Goal: Browse casually

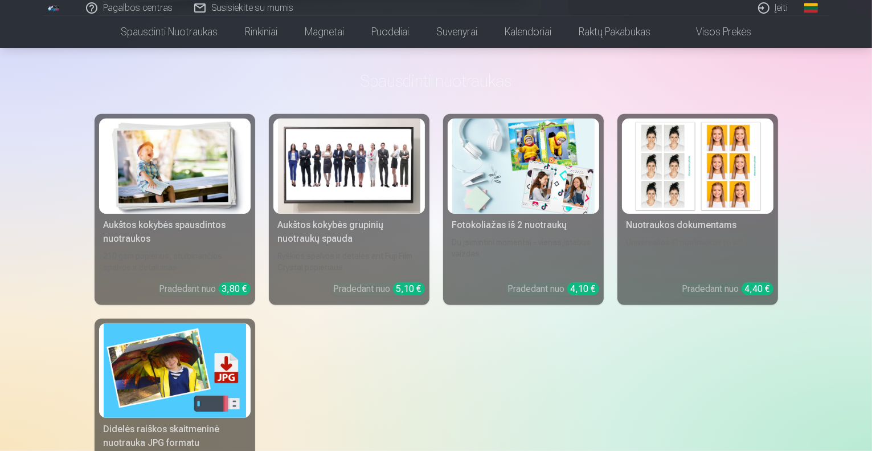
scroll to position [467, 0]
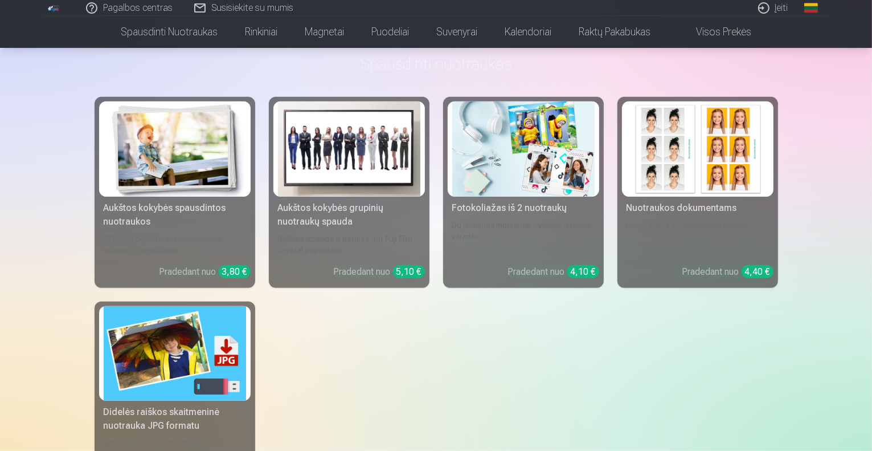
click at [740, 28] on link "Visos prekės" at bounding box center [714, 32] width 101 height 32
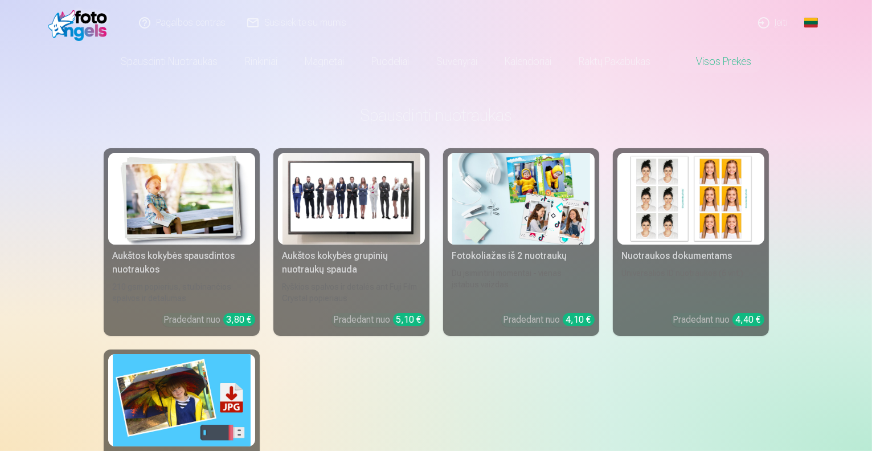
click at [338, 207] on img at bounding box center [352, 199] width 138 height 92
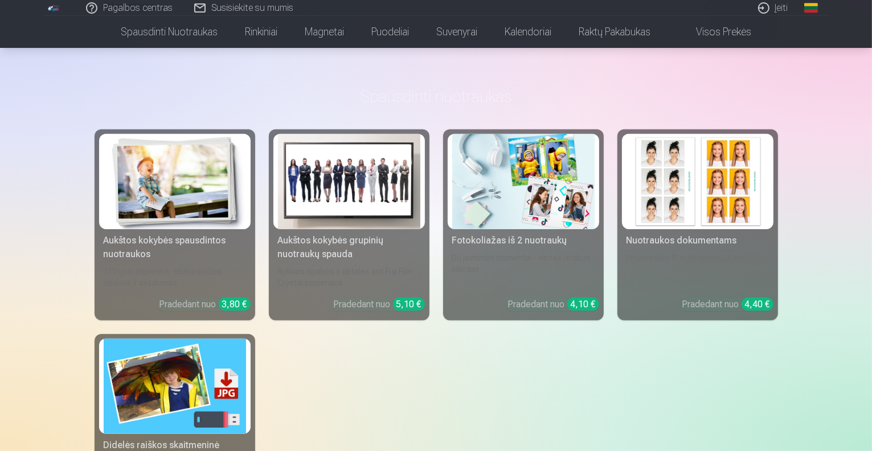
scroll to position [499, 0]
click at [155, 215] on img at bounding box center [175, 180] width 142 height 95
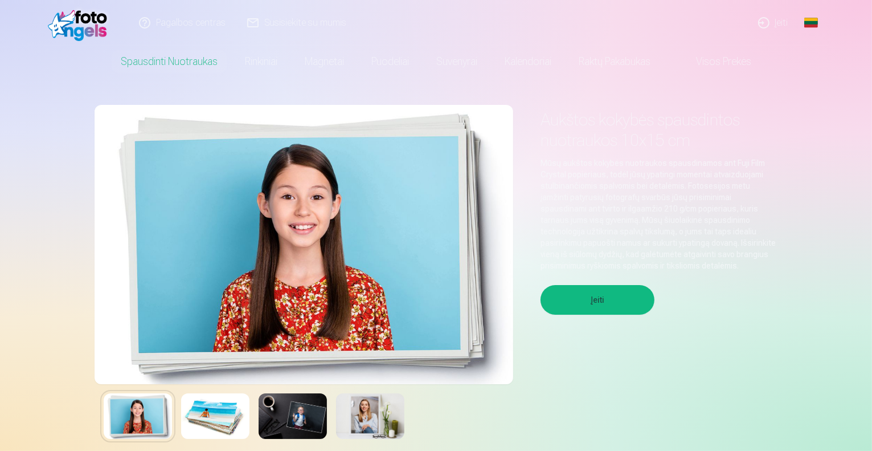
click at [225, 420] on img at bounding box center [215, 416] width 68 height 46
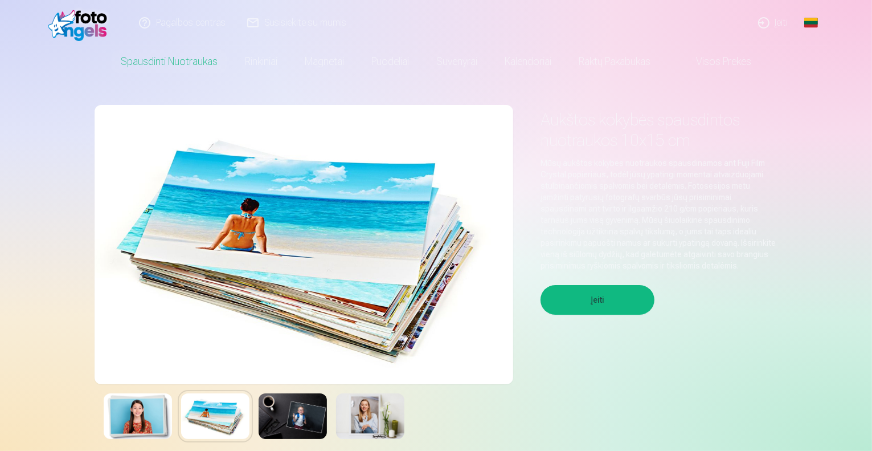
click at [276, 415] on img at bounding box center [293, 416] width 68 height 46
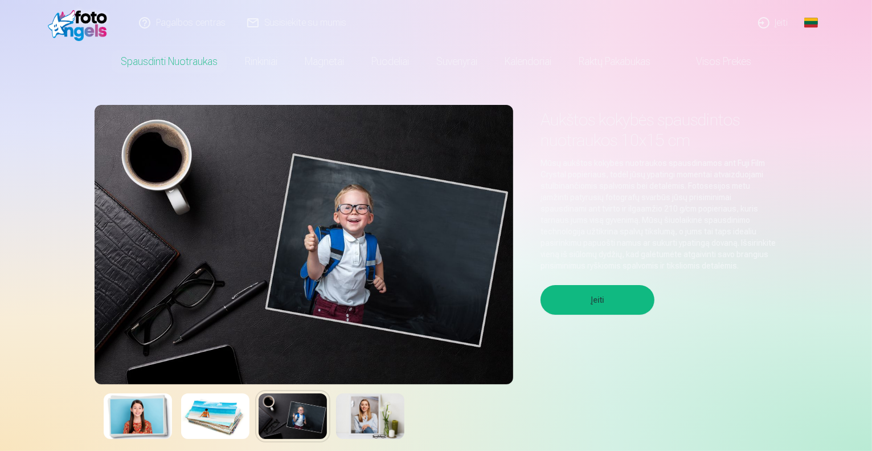
click at [374, 415] on img at bounding box center [370, 416] width 68 height 46
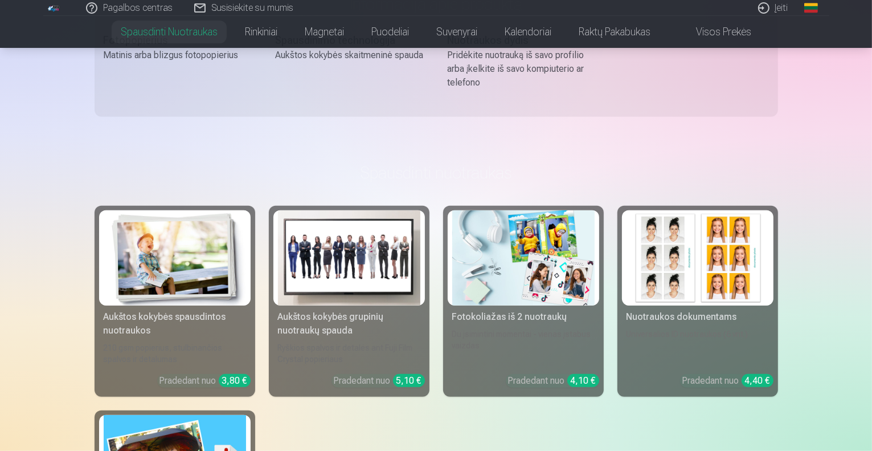
scroll to position [499, 0]
click at [336, 289] on img at bounding box center [349, 258] width 142 height 95
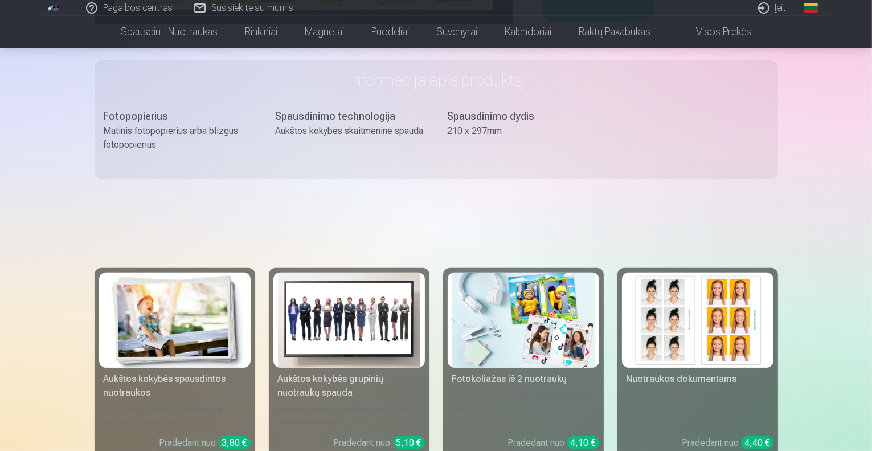
scroll to position [361, 0]
click at [483, 342] on img at bounding box center [523, 319] width 142 height 95
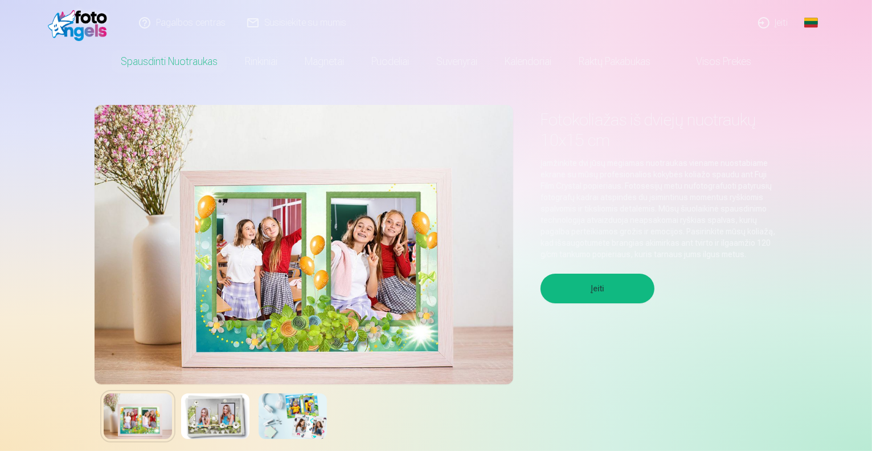
scroll to position [112, 0]
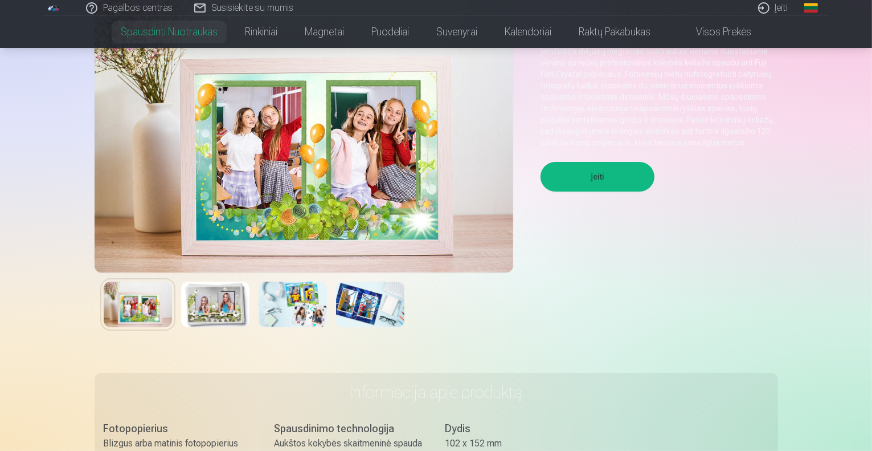
click at [213, 307] on img at bounding box center [215, 305] width 68 height 46
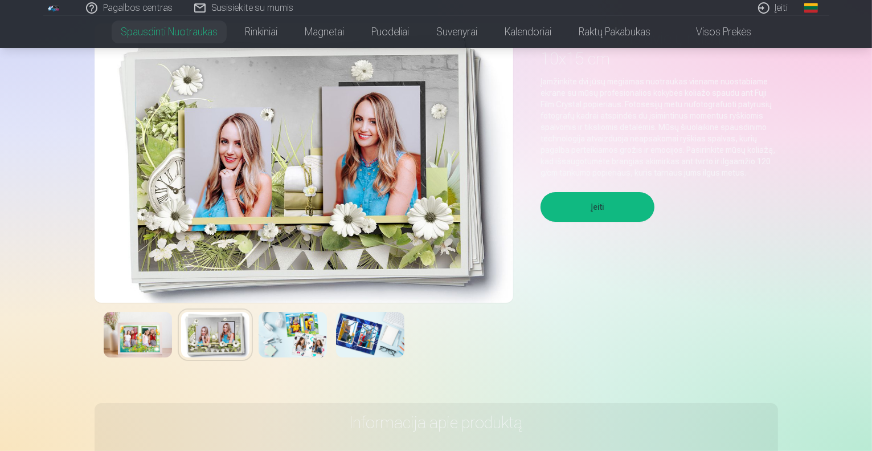
scroll to position [82, 0]
click at [293, 329] on img at bounding box center [293, 334] width 68 height 46
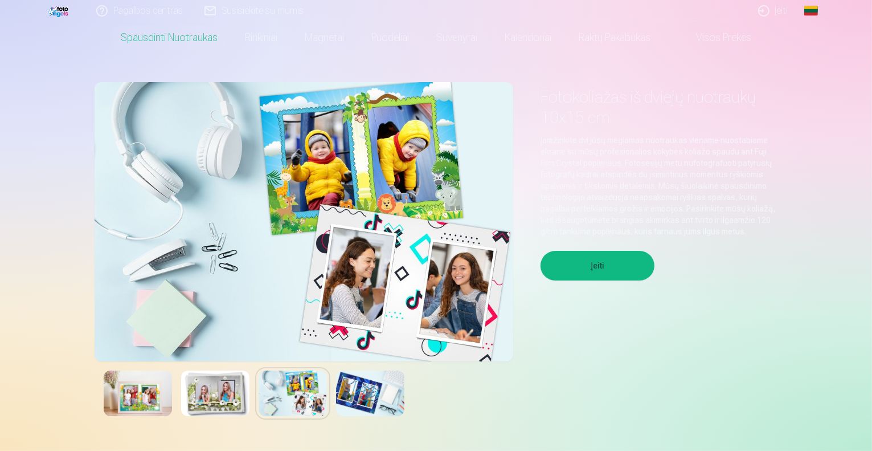
scroll to position [24, 0]
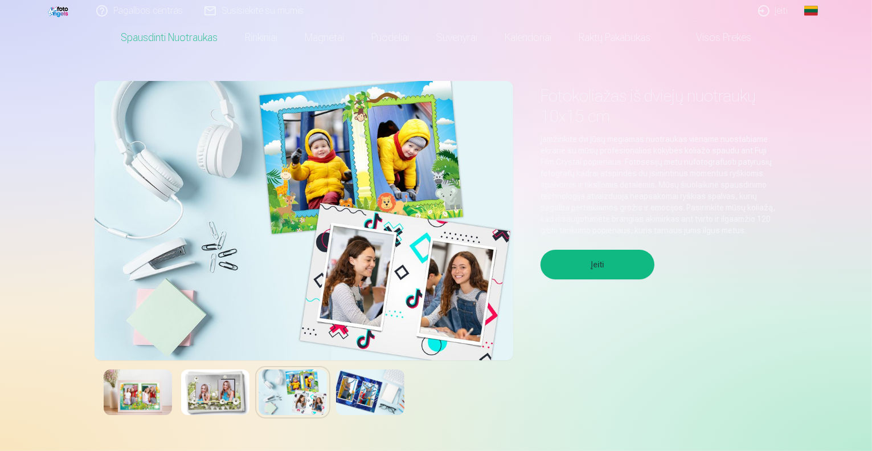
click at [377, 387] on img at bounding box center [370, 392] width 68 height 46
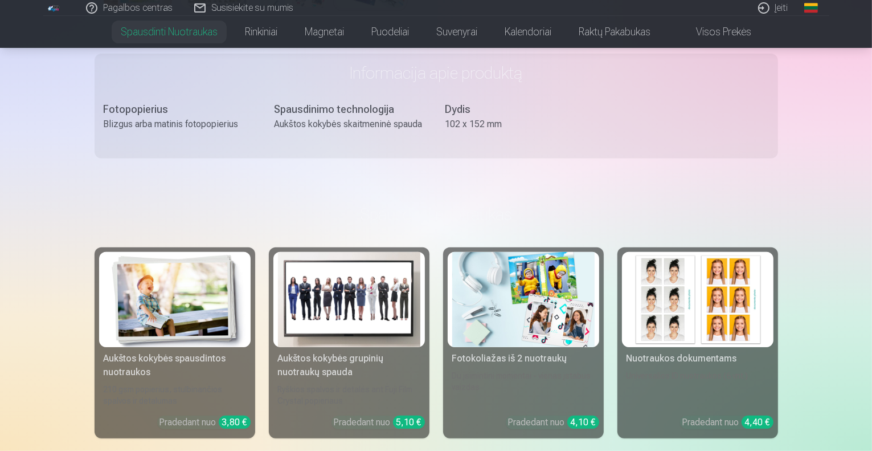
scroll to position [442, 0]
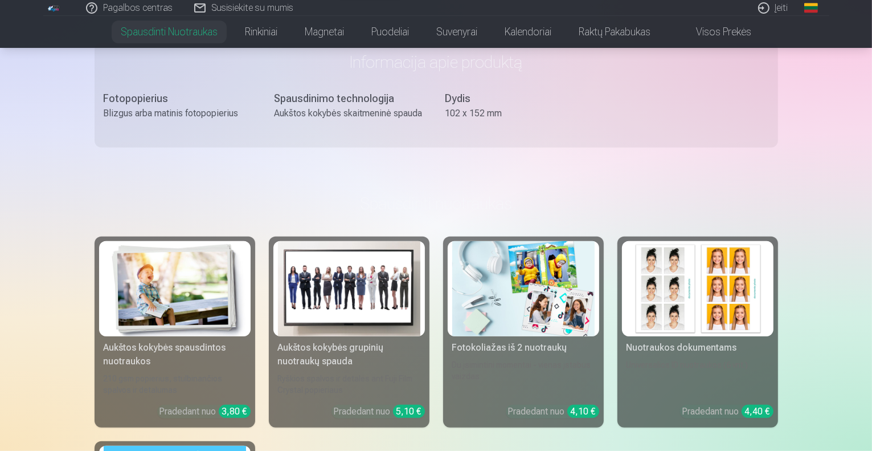
click at [687, 320] on img at bounding box center [698, 288] width 142 height 95
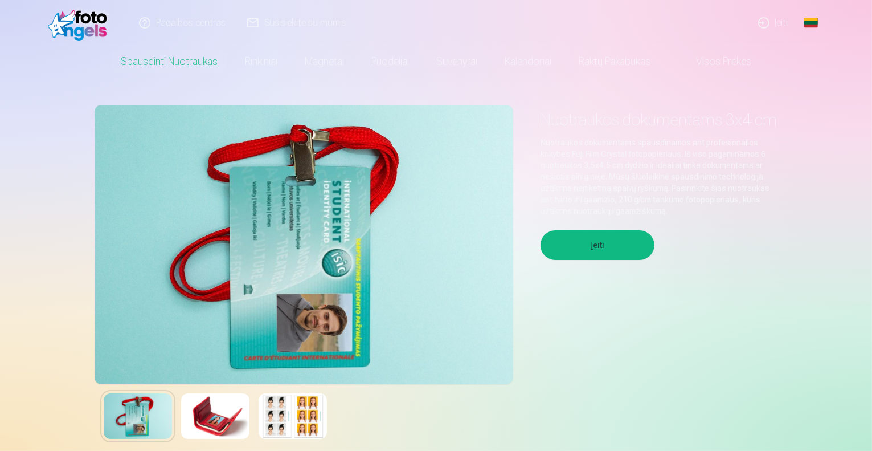
click at [224, 400] on img at bounding box center [215, 416] width 68 height 46
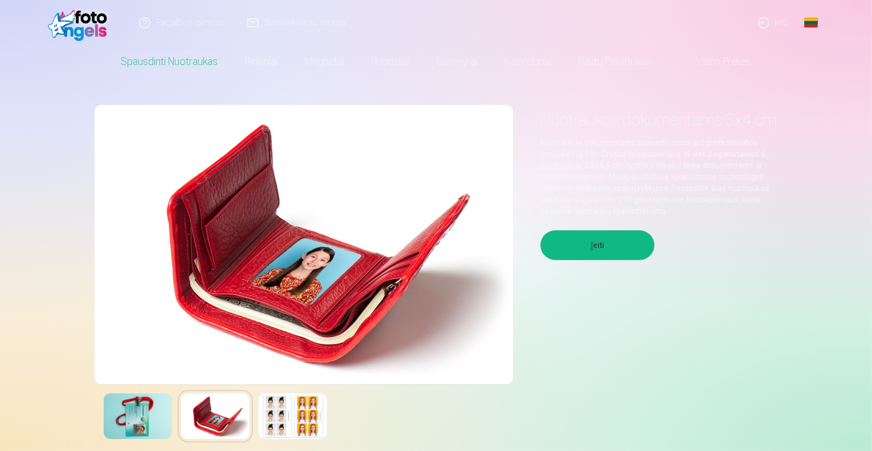
click at [289, 412] on img at bounding box center [293, 416] width 68 height 46
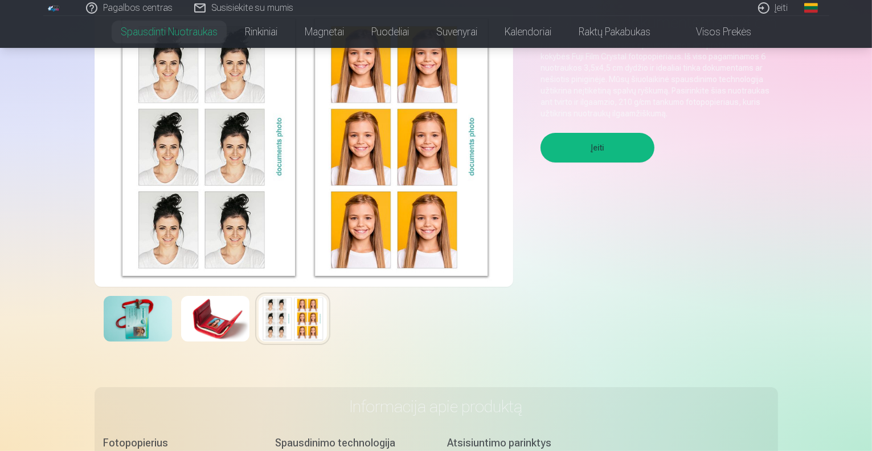
scroll to position [96, 0]
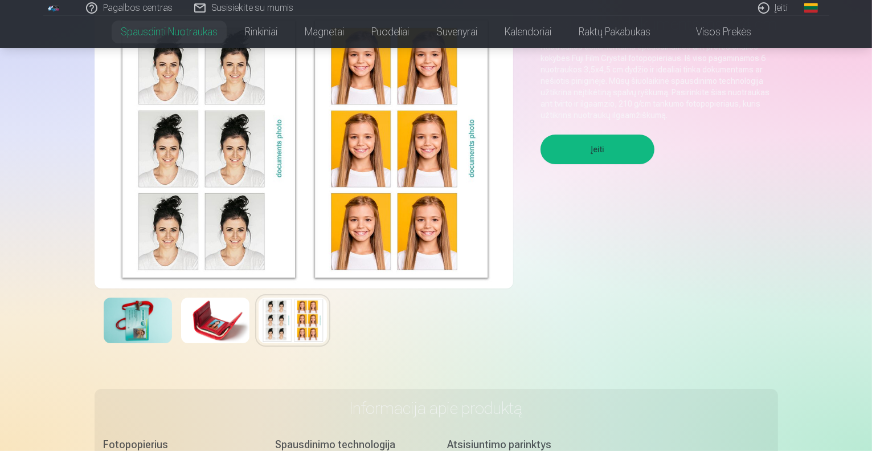
click at [221, 305] on img at bounding box center [215, 320] width 68 height 46
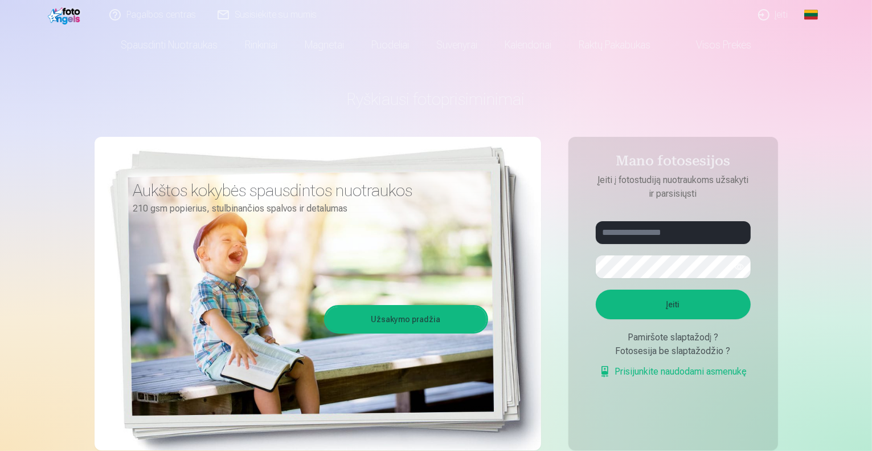
scroll to position [16, 0]
